Goal: Task Accomplishment & Management: Manage account settings

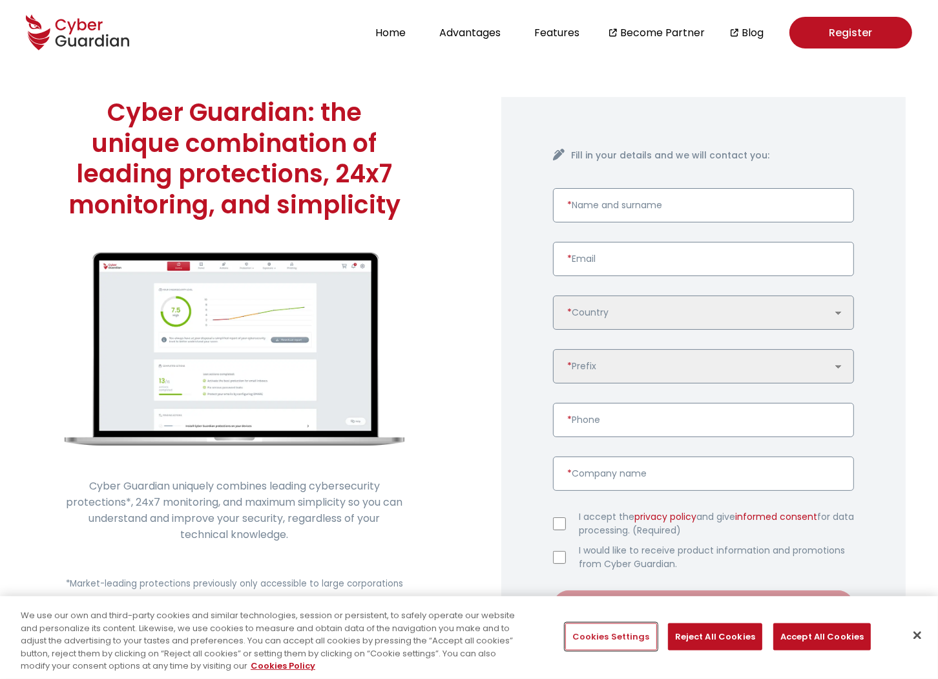
click at [618, 636] on button "Cookies Settings" at bounding box center [612, 636] width 92 height 27
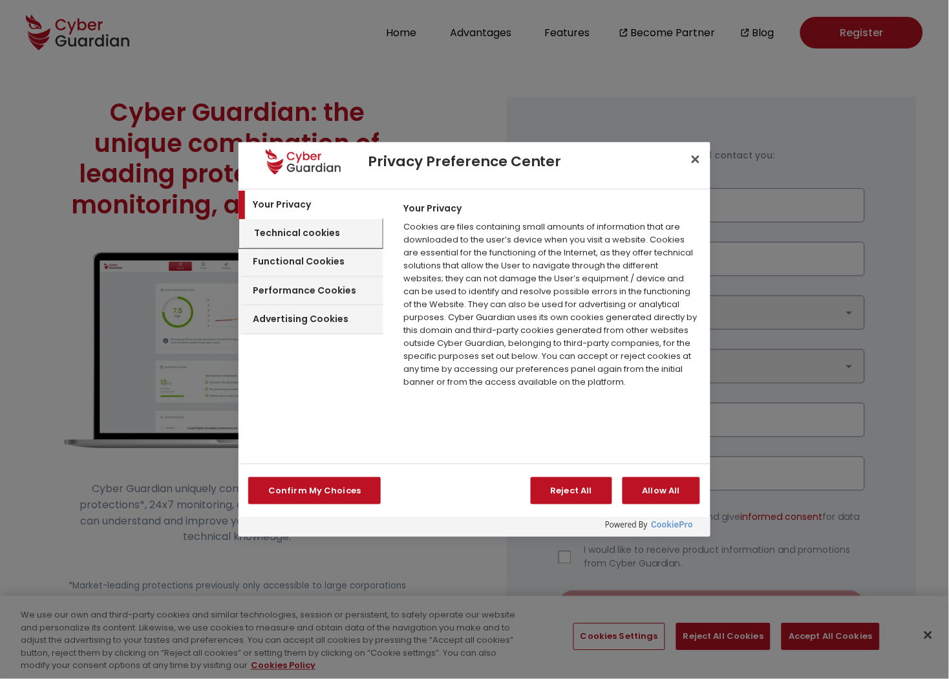
click at [295, 224] on div "Technical cookies" at bounding box center [311, 233] width 142 height 29
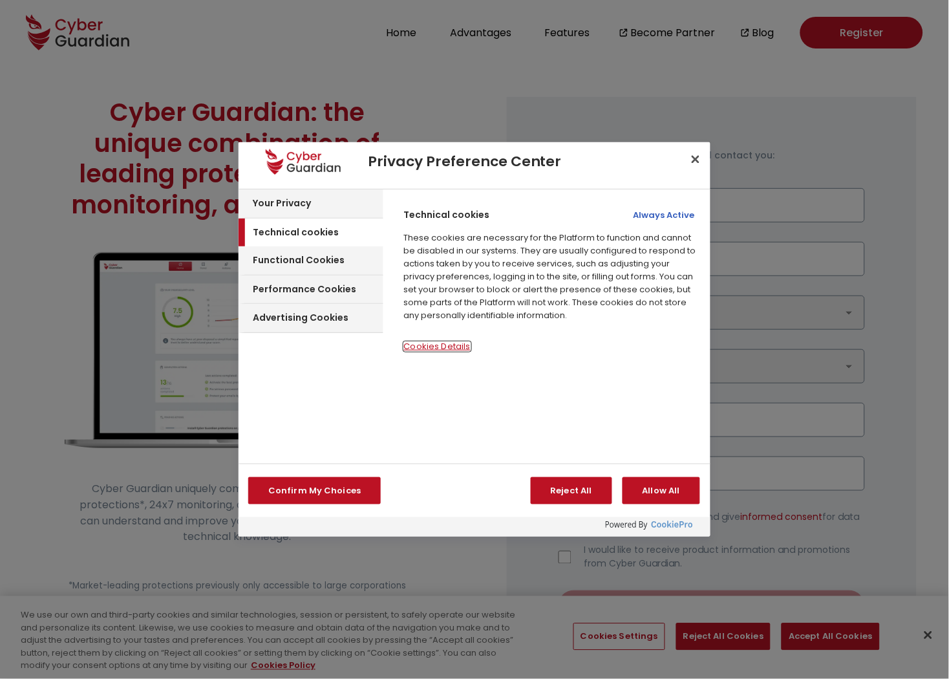
click at [441, 342] on button "Cookies Details‎" at bounding box center [437, 346] width 67 height 9
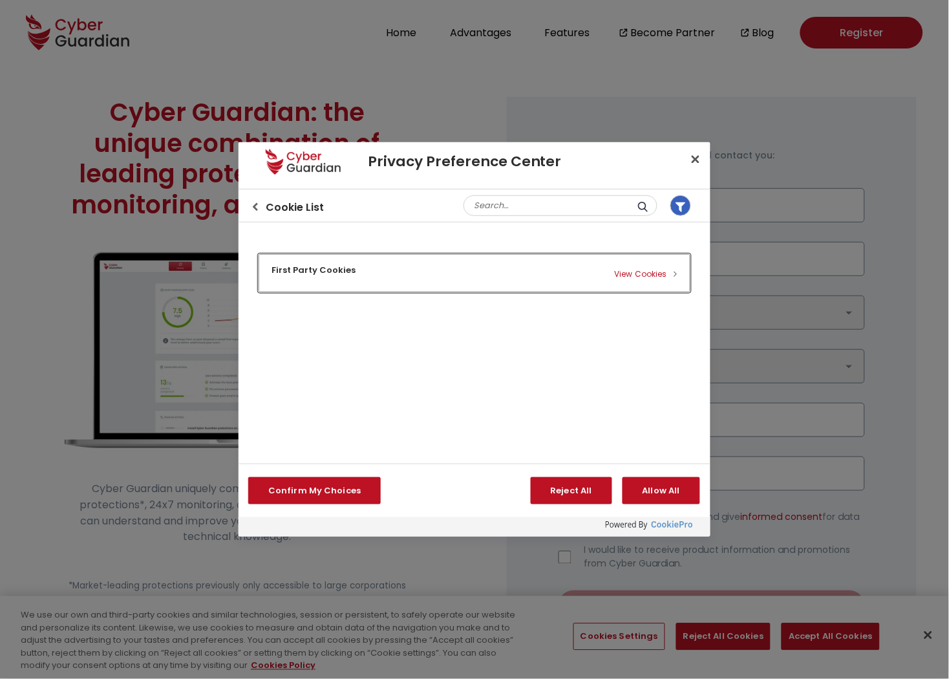
click at [633, 270] on button "First Party Cookies View Cookies" at bounding box center [475, 273] width 432 height 38
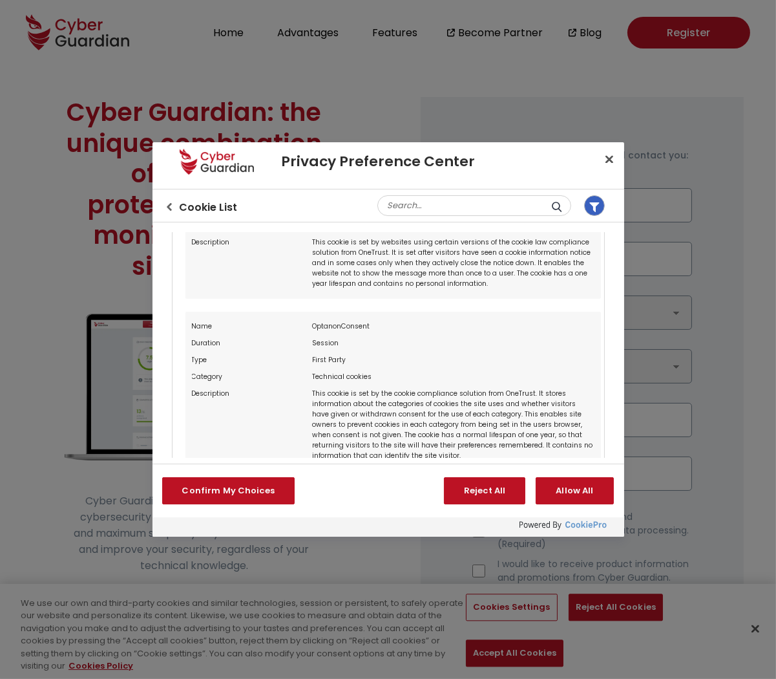
scroll to position [646, 0]
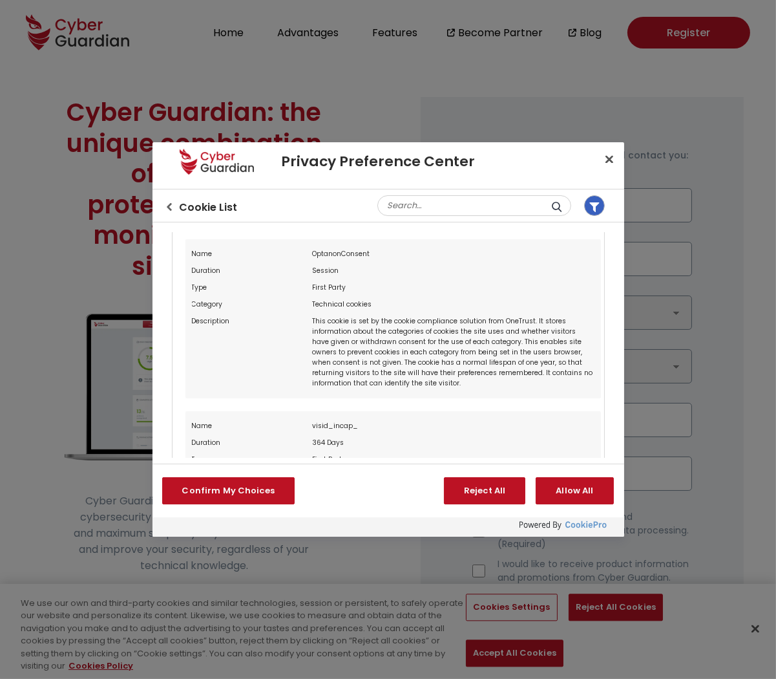
click at [331, 246] on div "OptanonConsent" at bounding box center [453, 254] width 282 height 17
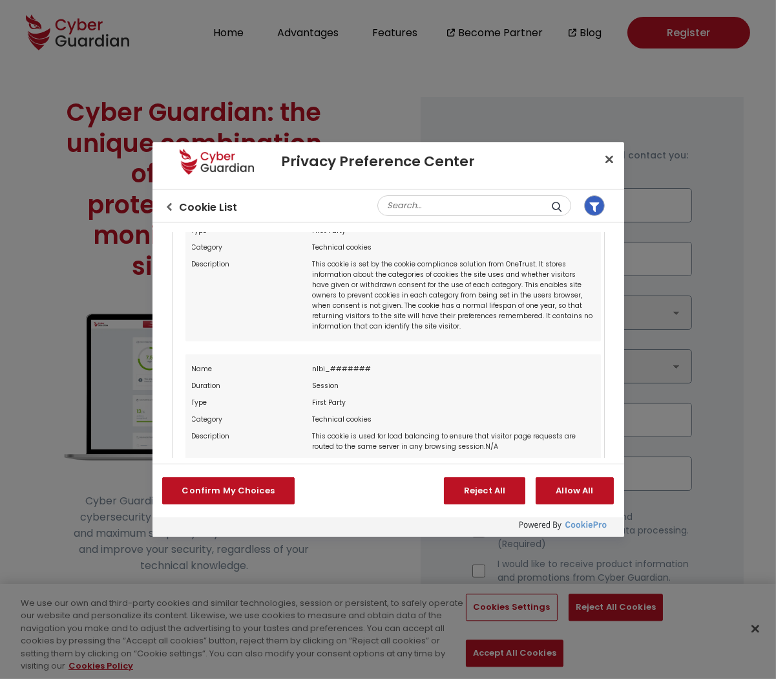
click at [341, 361] on div "nlbi_#######" at bounding box center [453, 369] width 282 height 17
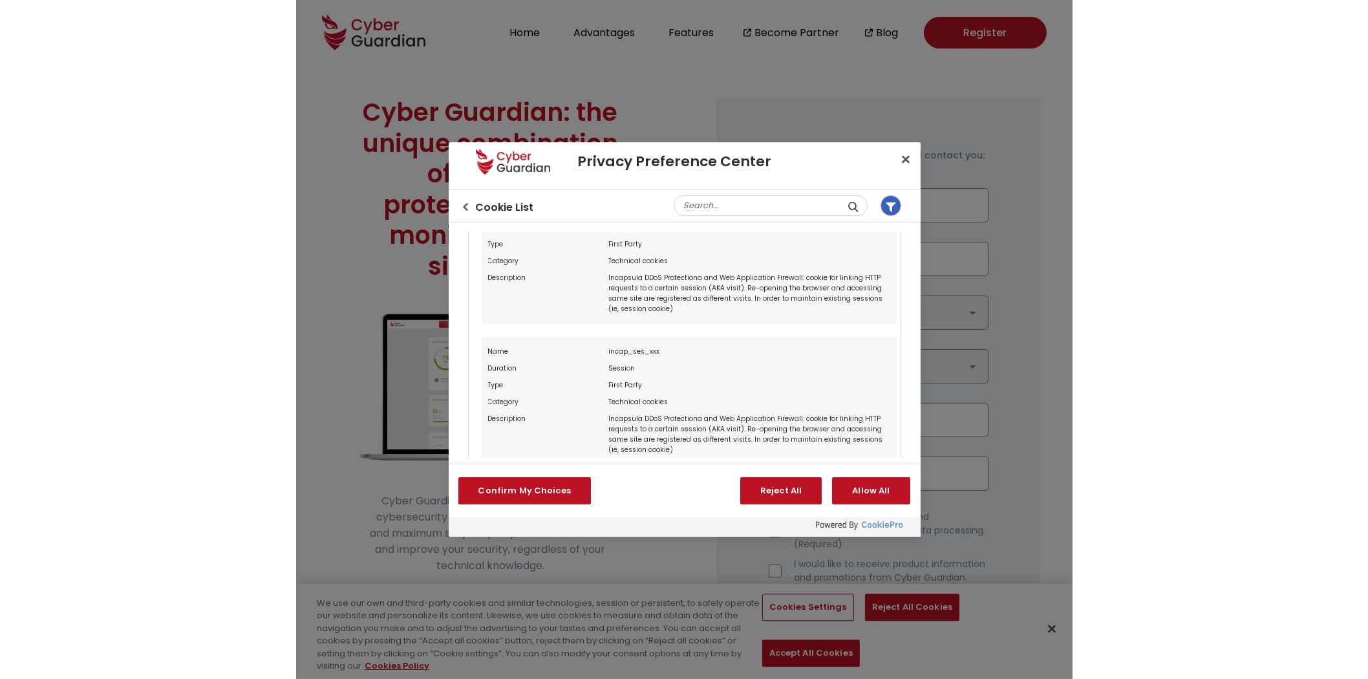
scroll to position [103, 0]
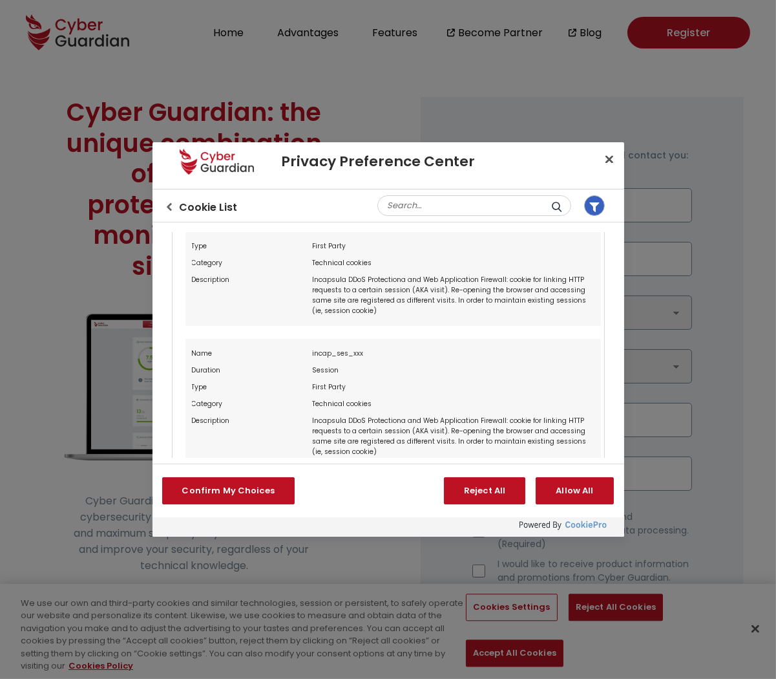
click at [340, 348] on div "incap_ses_xxx" at bounding box center [453, 353] width 282 height 17
click at [496, 492] on button "Reject All" at bounding box center [484, 490] width 81 height 27
